Goal: Task Accomplishment & Management: Manage account settings

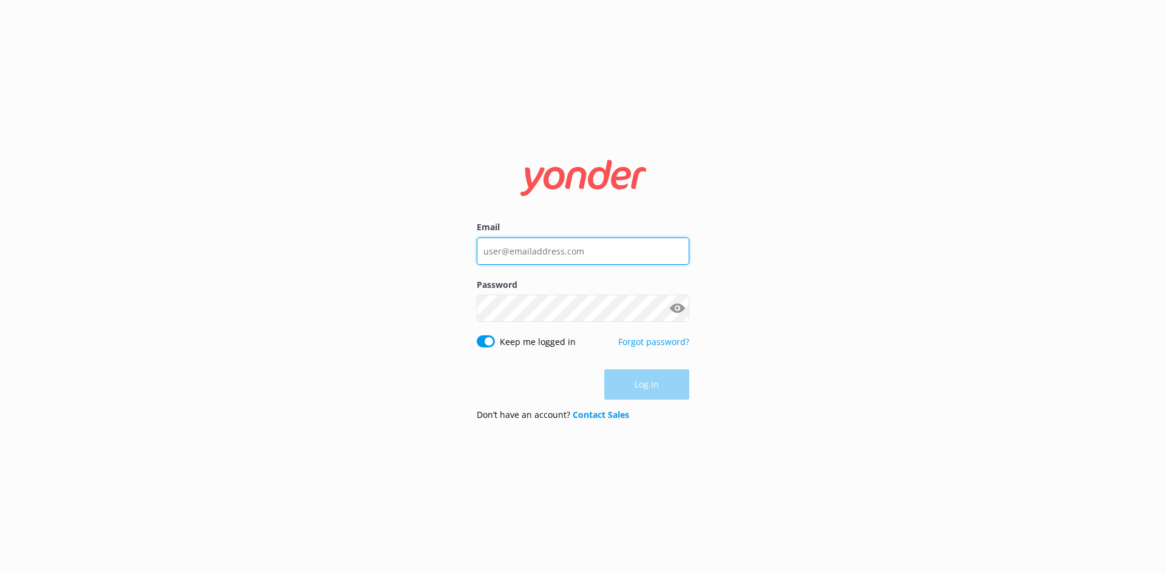
type input "[EMAIL_ADDRESS][DOMAIN_NAME]"
click at [637, 375] on div "Log in" at bounding box center [583, 384] width 213 height 30
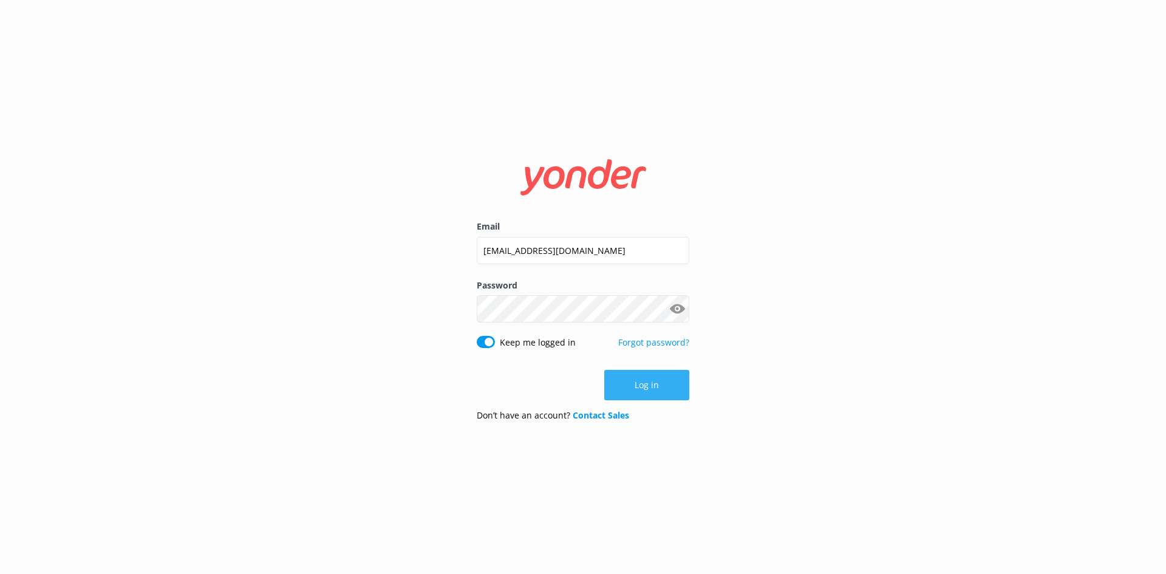
click at [637, 388] on button "Log in" at bounding box center [646, 385] width 85 height 30
